Goal: Information Seeking & Learning: Find specific fact

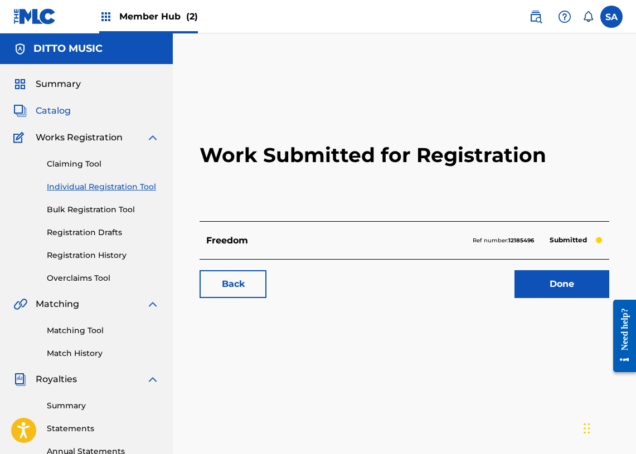
click at [54, 108] on span "Catalog" at bounding box center [53, 110] width 35 height 13
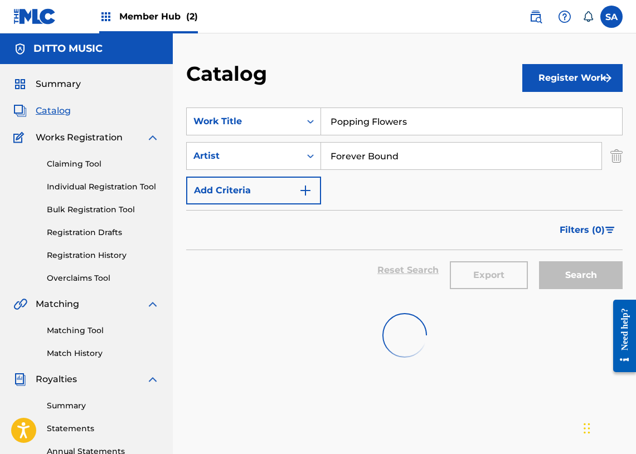
click at [332, 123] on input "Popping Flowers" at bounding box center [471, 121] width 301 height 27
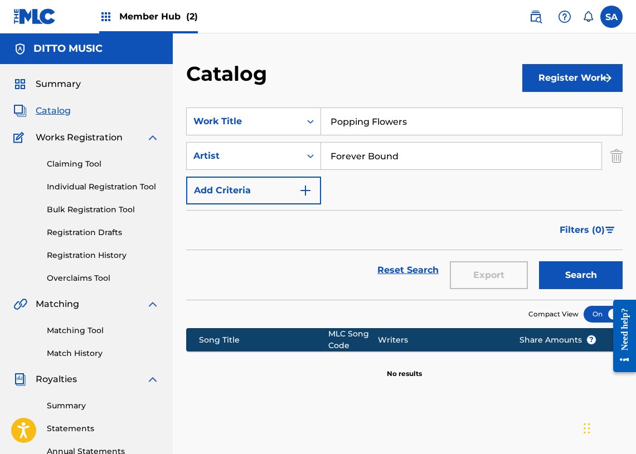
click at [332, 123] on input "Popping Flowers" at bounding box center [471, 121] width 301 height 27
paste input "Growing Fonder"
type input "Growing Fonder"
click at [353, 153] on input "Forever Bound" at bounding box center [461, 156] width 280 height 27
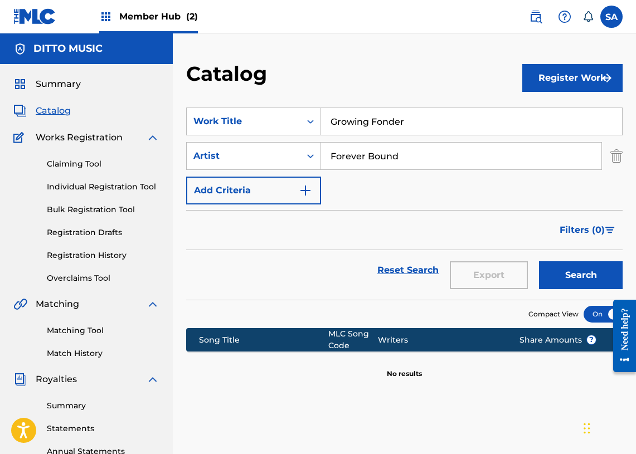
type input "Bound"
click at [353, 153] on input "Bound" at bounding box center [461, 156] width 280 height 27
click at [353, 129] on input "Growing Fonder" at bounding box center [471, 121] width 301 height 27
click at [349, 122] on input "Growing Fonder" at bounding box center [471, 121] width 301 height 27
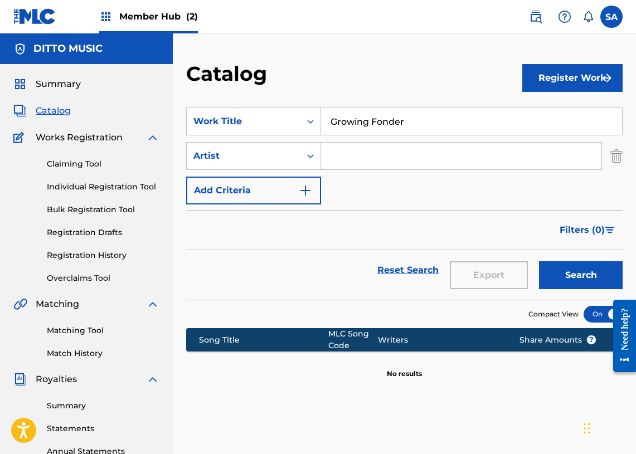
type input "Growing Fonder"
click at [539, 261] on button "Search" at bounding box center [581, 275] width 84 height 28
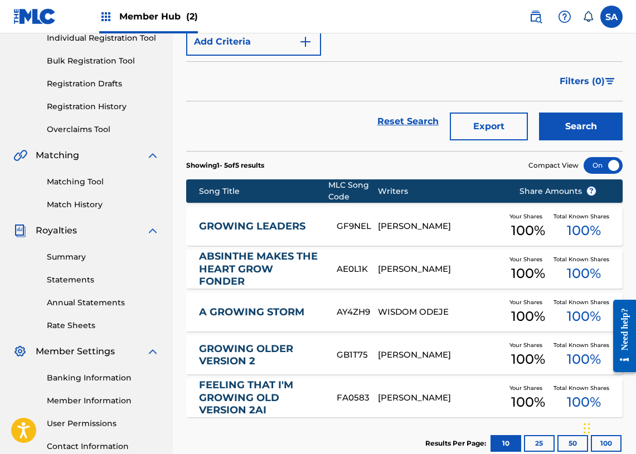
scroll to position [185, 0]
